Goal: Task Accomplishment & Management: Manage account settings

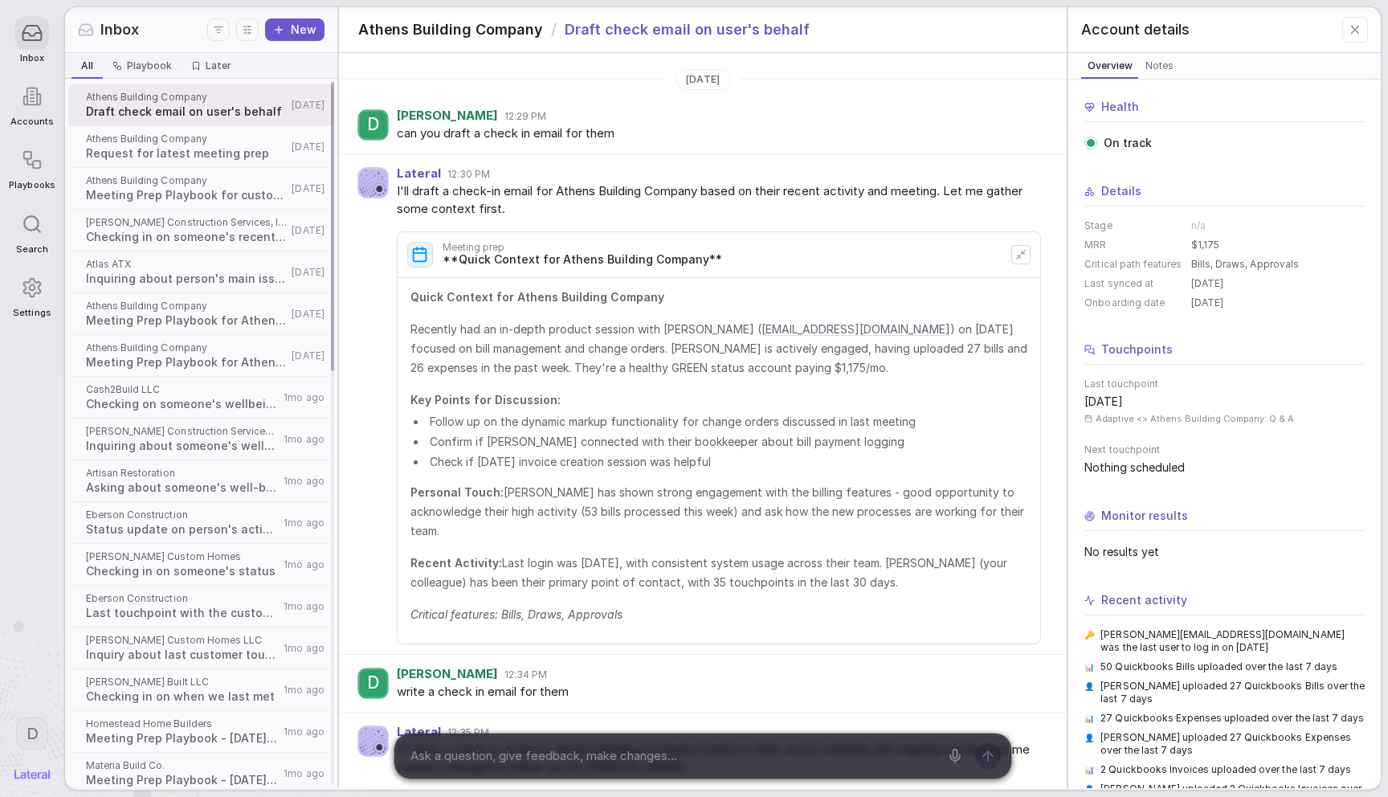
scroll to position [472, 0]
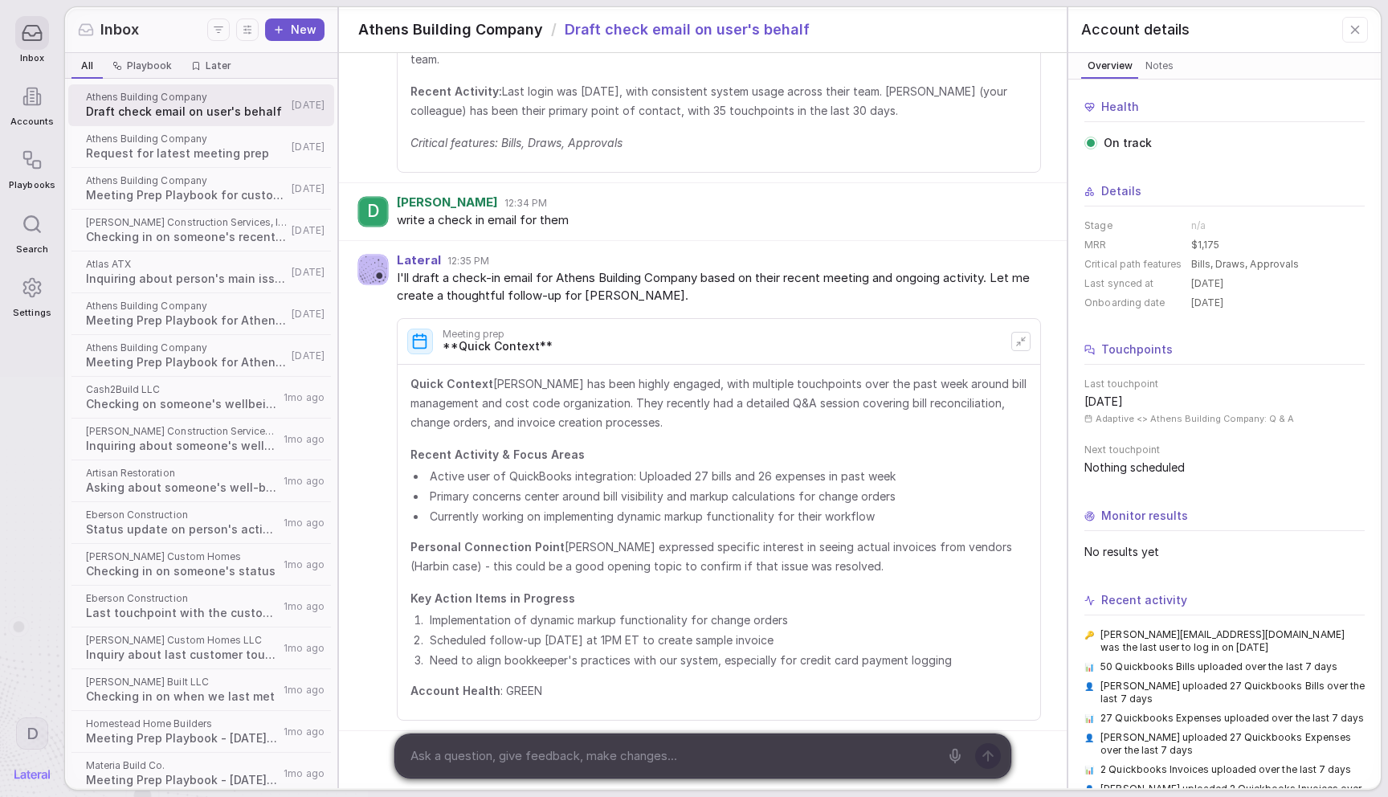
click at [1256, 507] on div "Health On track Details Stage n/a MRR $1,175 Critical path features Bills, Draw…" at bounding box center [1224, 453] width 280 height 709
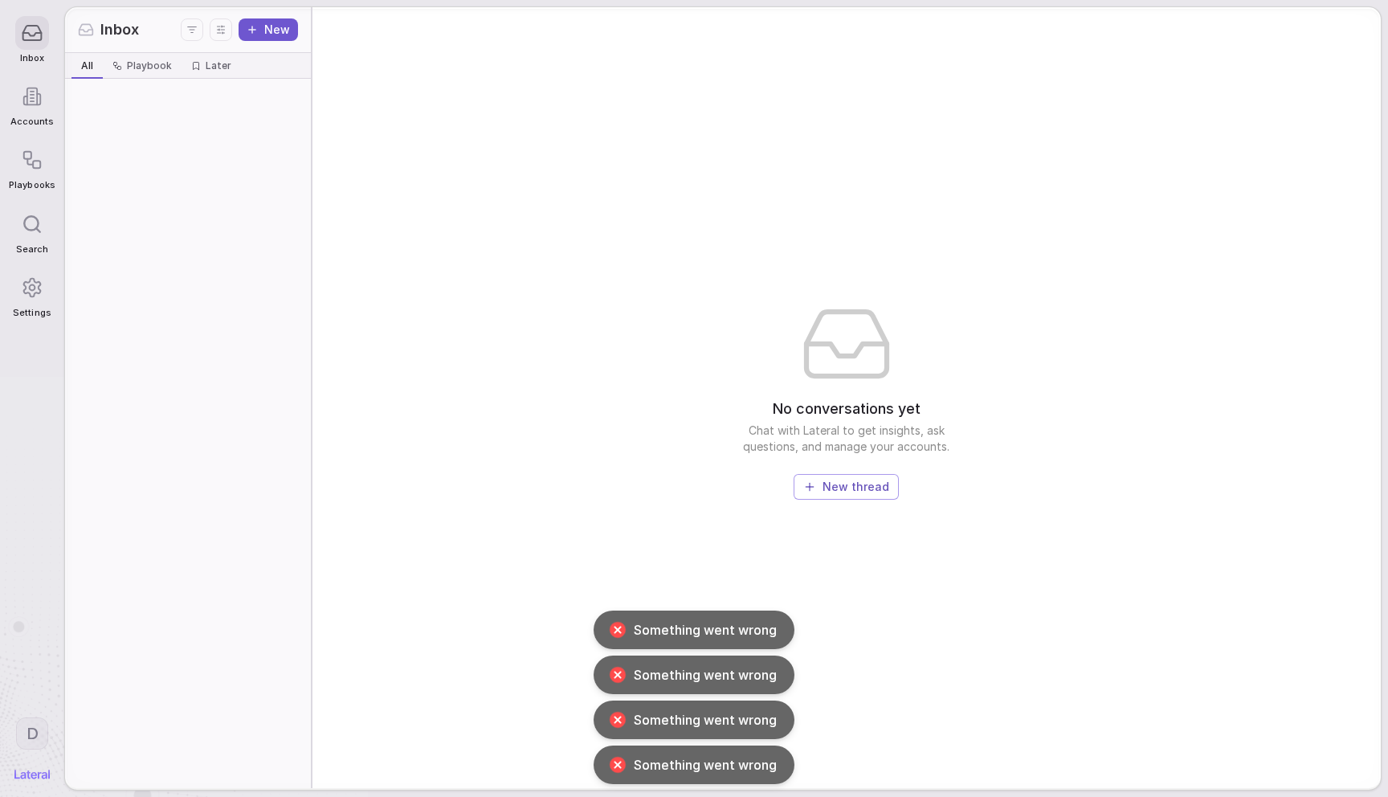
click at [219, 423] on div at bounding box center [188, 433] width 246 height 709
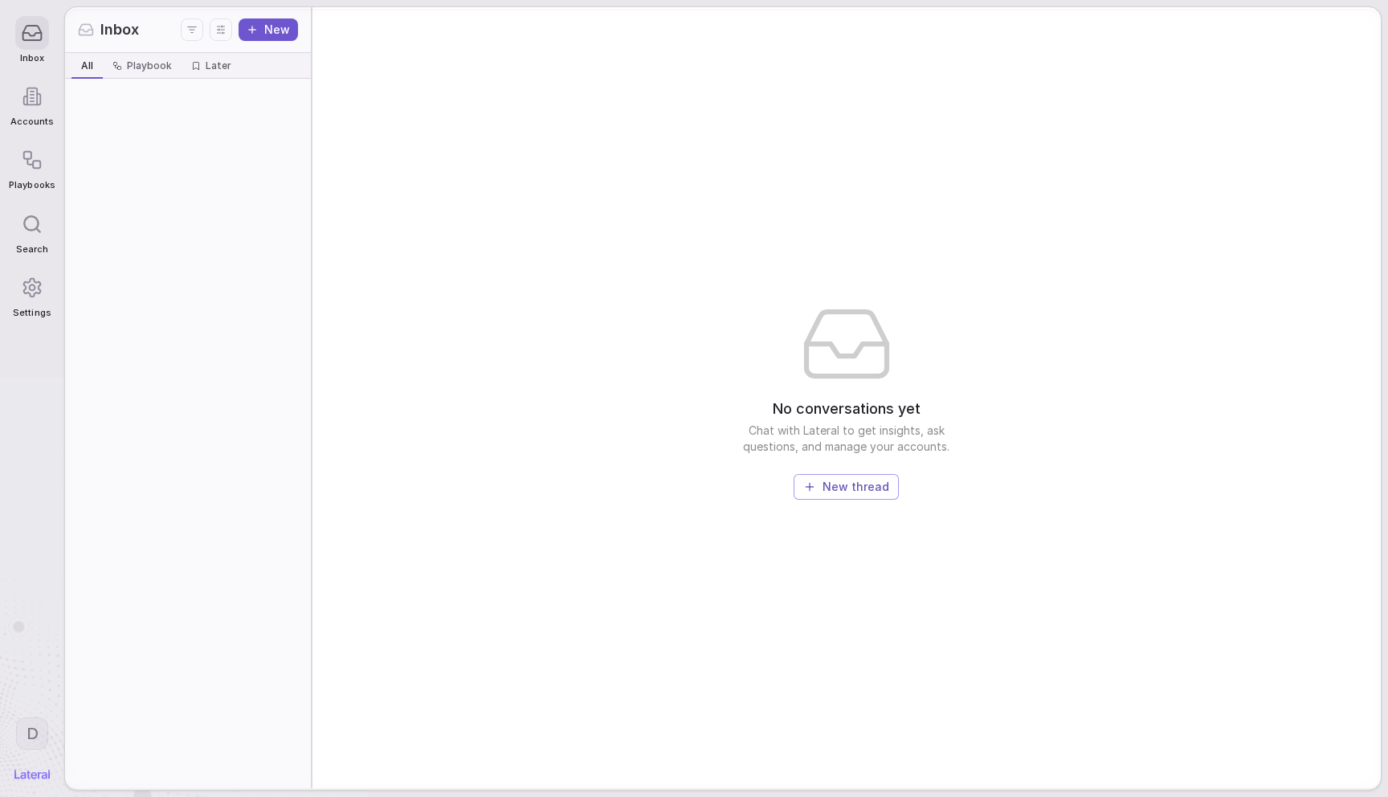
click at [694, 179] on div "No conversations yet Chat with Lateral to get insights, ask questions, and mana…" at bounding box center [846, 397] width 1068 height 781
drag, startPoint x: 570, startPoint y: 331, endPoint x: 579, endPoint y: 328, distance: 9.4
click at [571, 331] on div "No conversations yet Chat with Lateral to get insights, ask questions, and mana…" at bounding box center [846, 397] width 1068 height 781
click at [103, 560] on div at bounding box center [188, 433] width 246 height 709
click at [18, 733] on html "Inbox Accounts Playbooks Search Settings D Inbox New All All Playbook Playbook …" at bounding box center [694, 398] width 1388 height 797
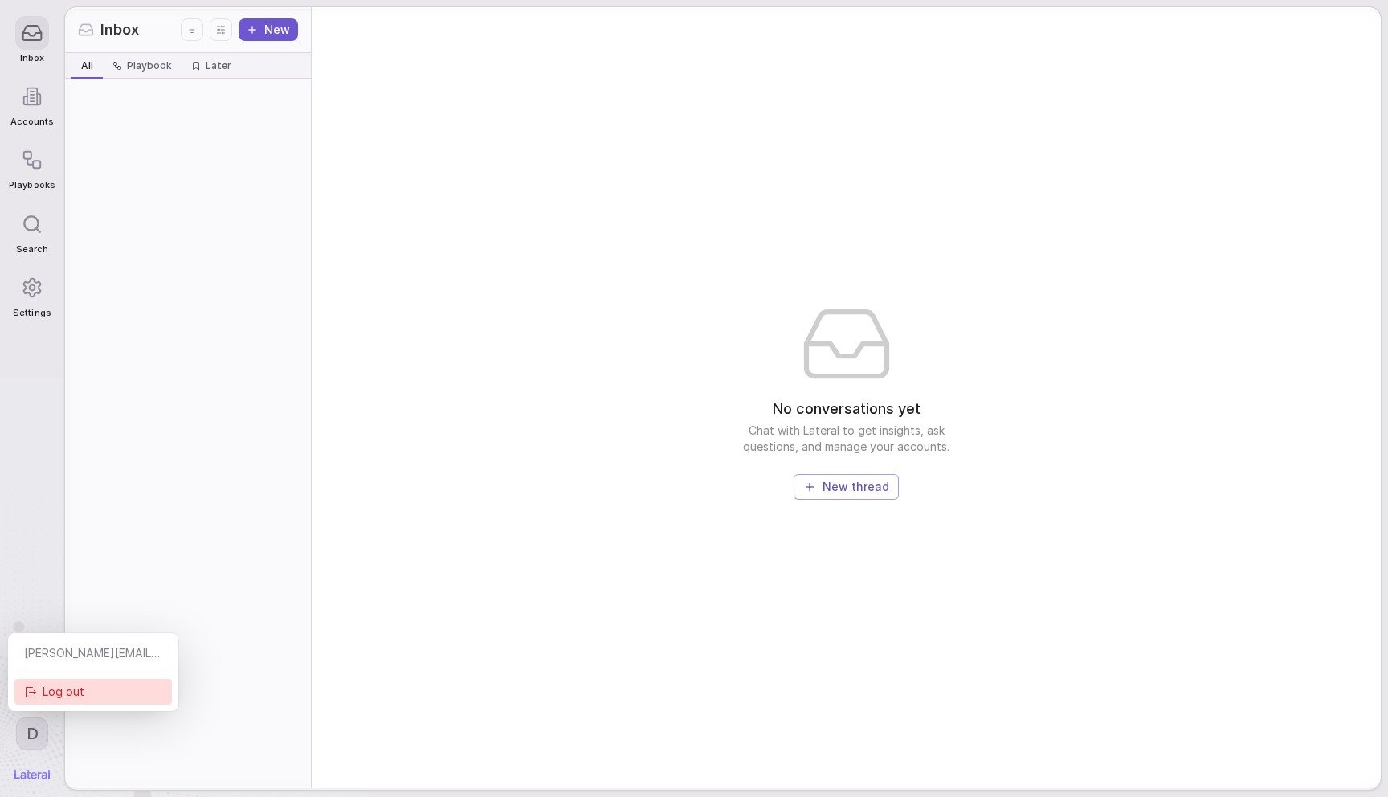
click at [78, 689] on div "Log out" at bounding box center [92, 692] width 157 height 26
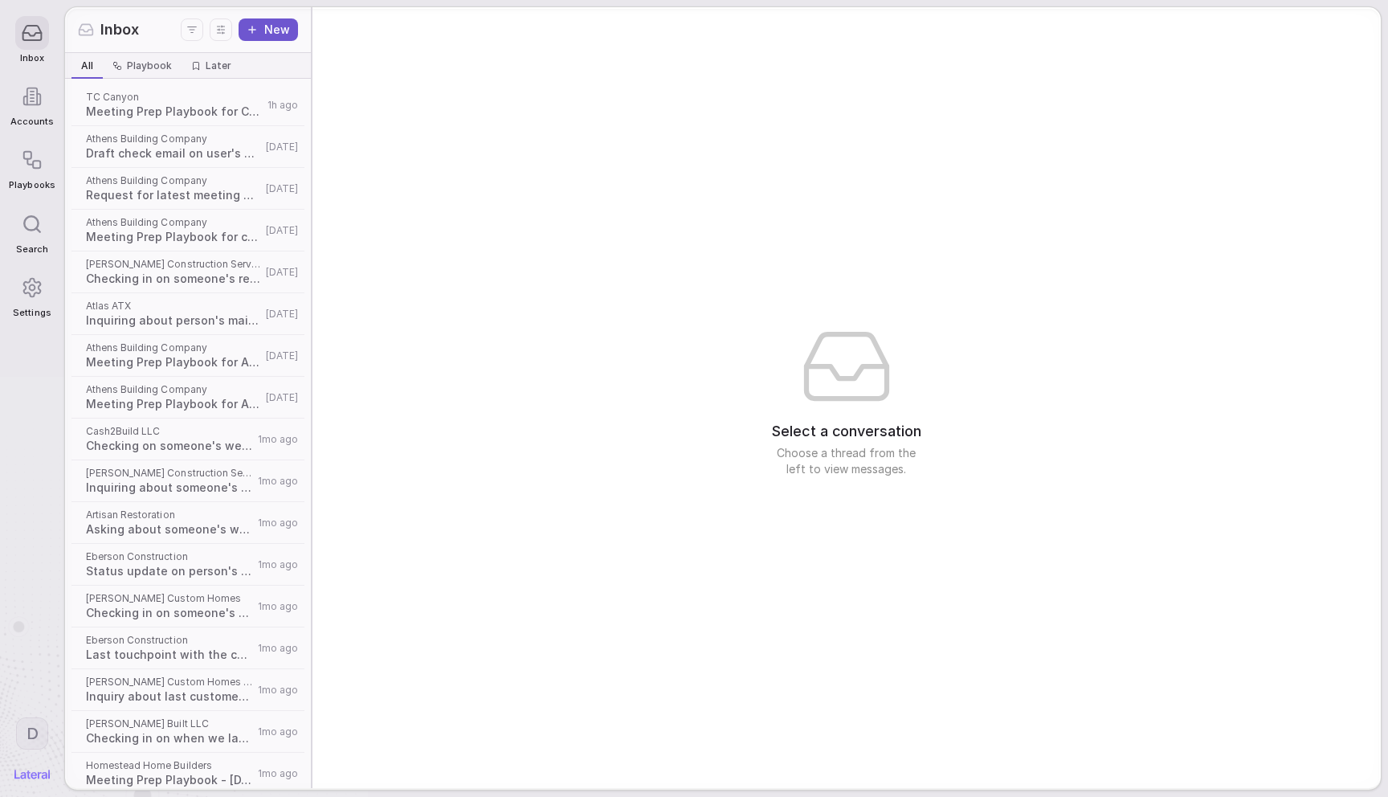
click at [589, 521] on div "Select a conversation Choose a thread from the left to view messages." at bounding box center [846, 397] width 1068 height 781
